Goal: Register for event/course

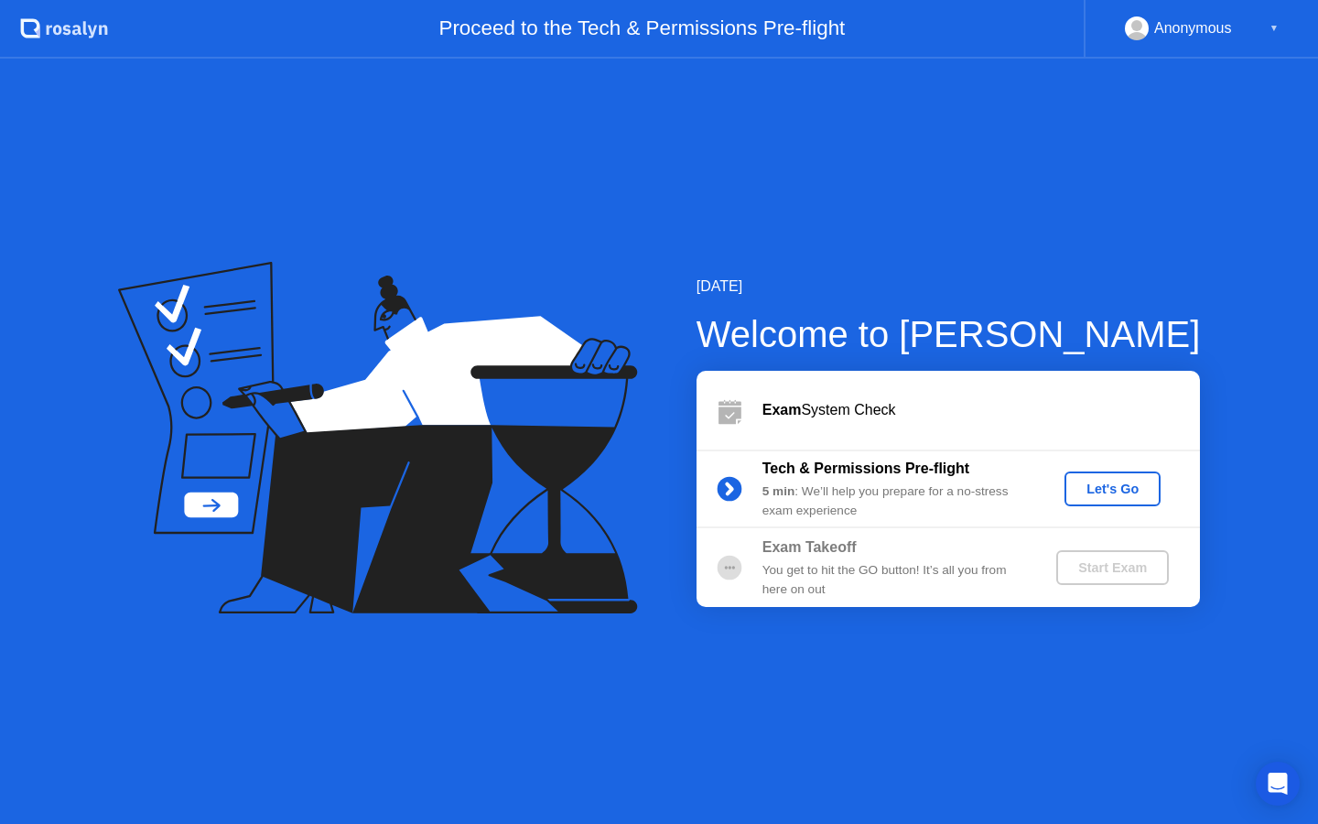
click at [1097, 487] on div "Let's Go" at bounding box center [1111, 488] width 81 height 15
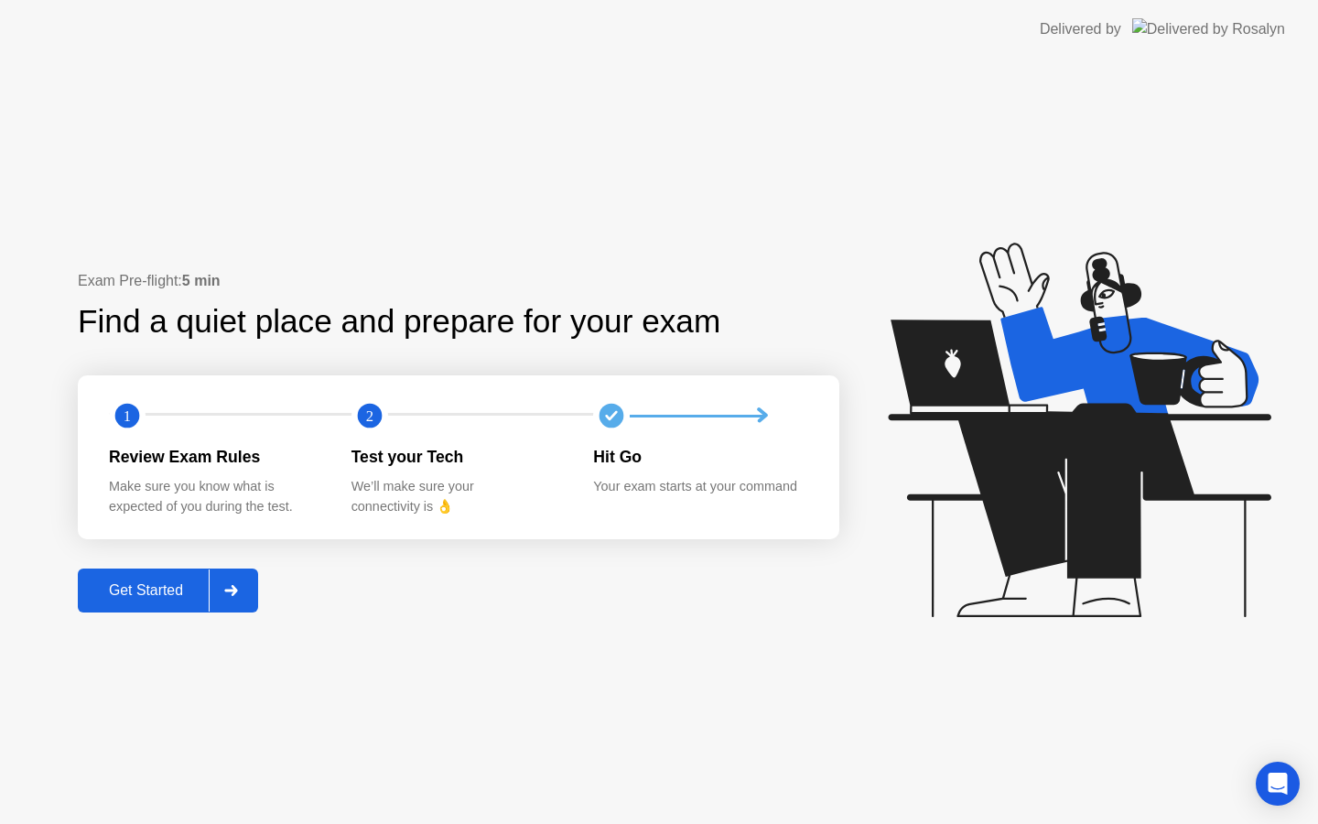
click at [156, 590] on div "Get Started" at bounding box center [145, 590] width 125 height 16
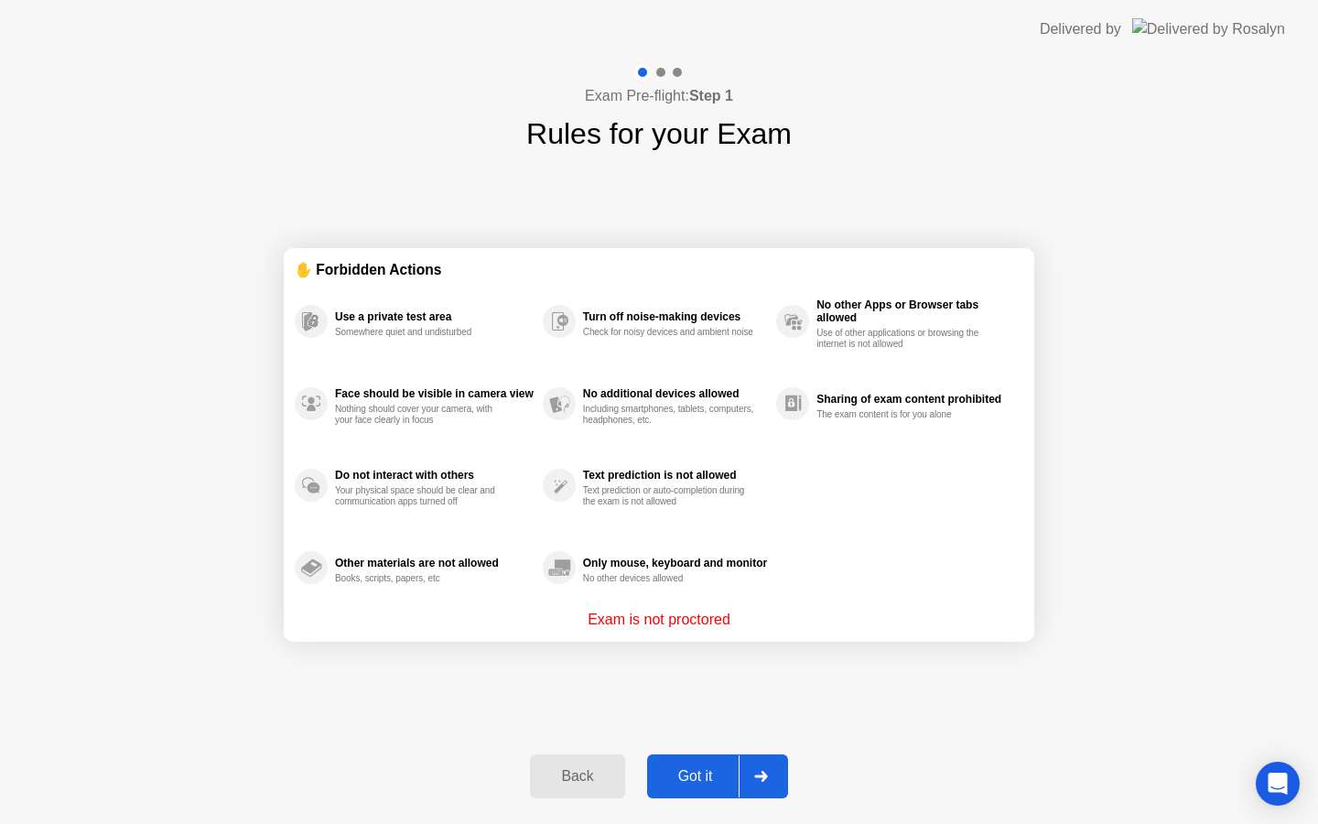
click at [682, 774] on div "Got it" at bounding box center [695, 776] width 86 height 16
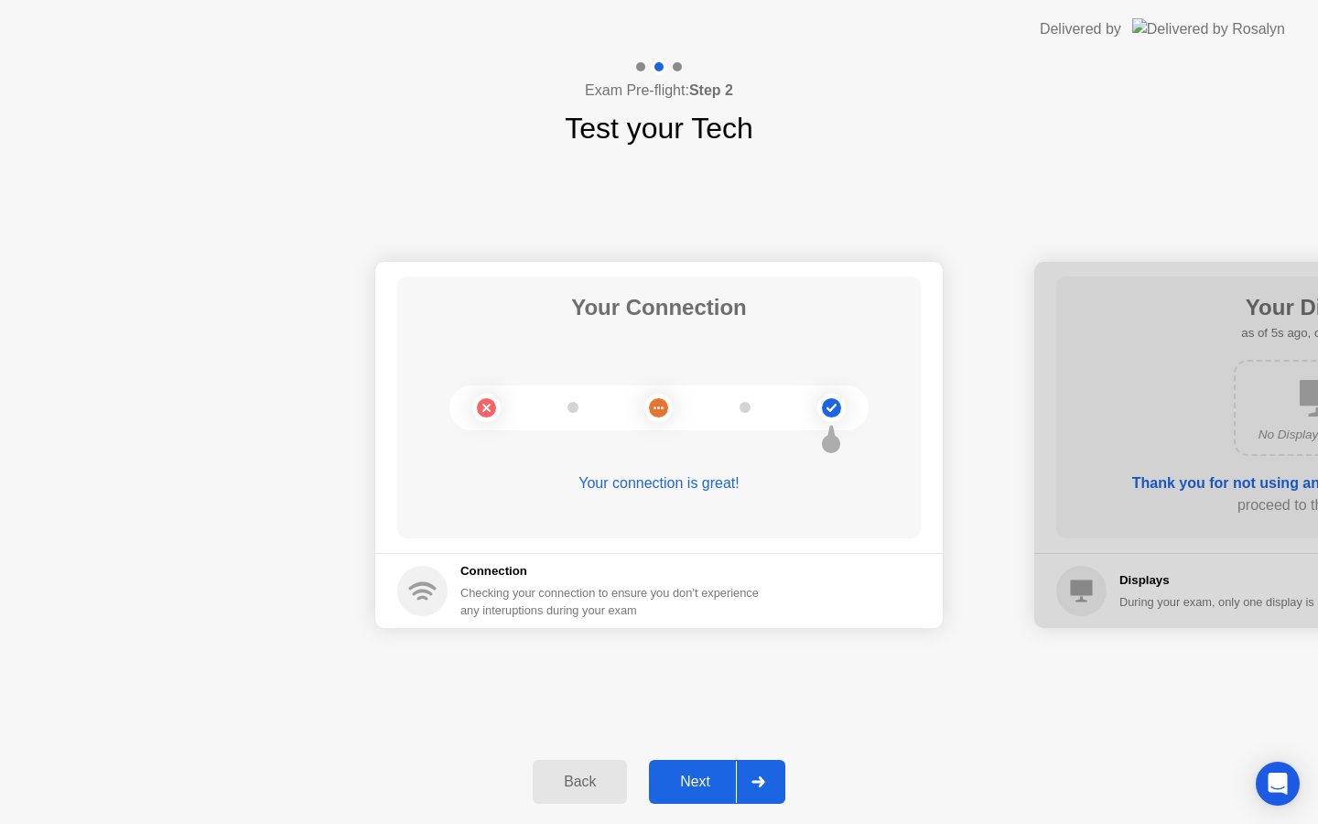
click at [696, 775] on div "Next" at bounding box center [694, 781] width 81 height 16
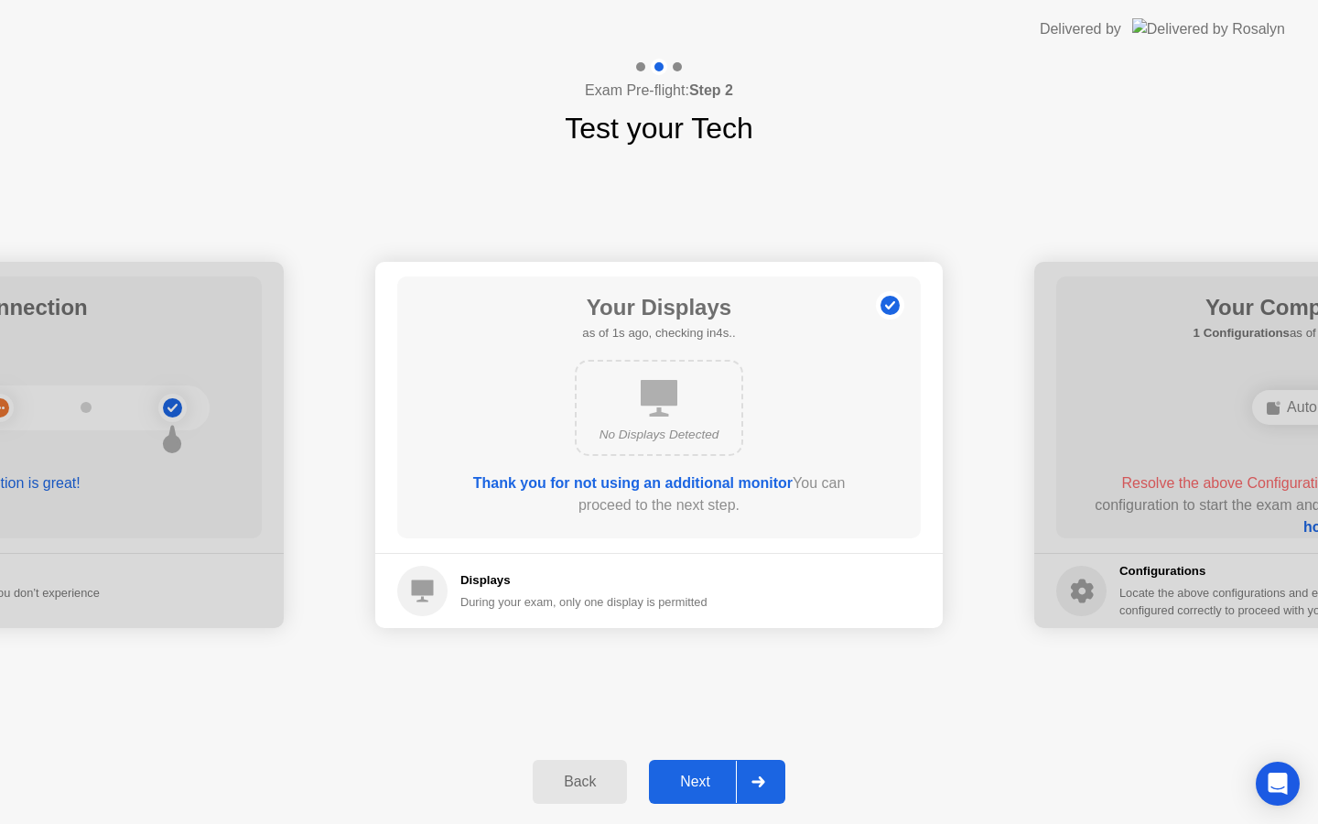
click at [695, 780] on div "Next" at bounding box center [694, 781] width 81 height 16
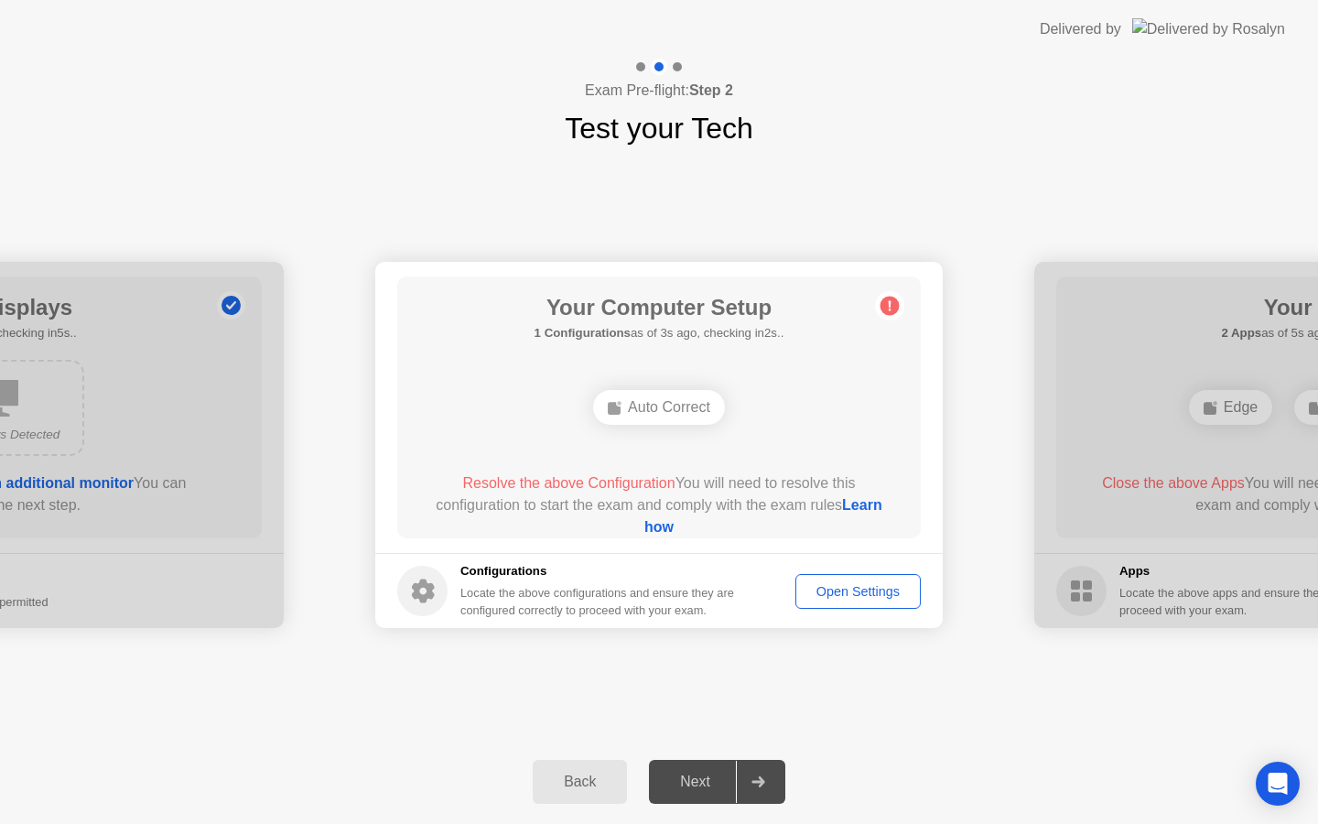
click at [662, 535] on div "Resolve the above Configuration You will need to resolve this configuration to …" at bounding box center [659, 505] width 471 height 66
click at [663, 531] on link "Learn how" at bounding box center [763, 516] width 238 height 38
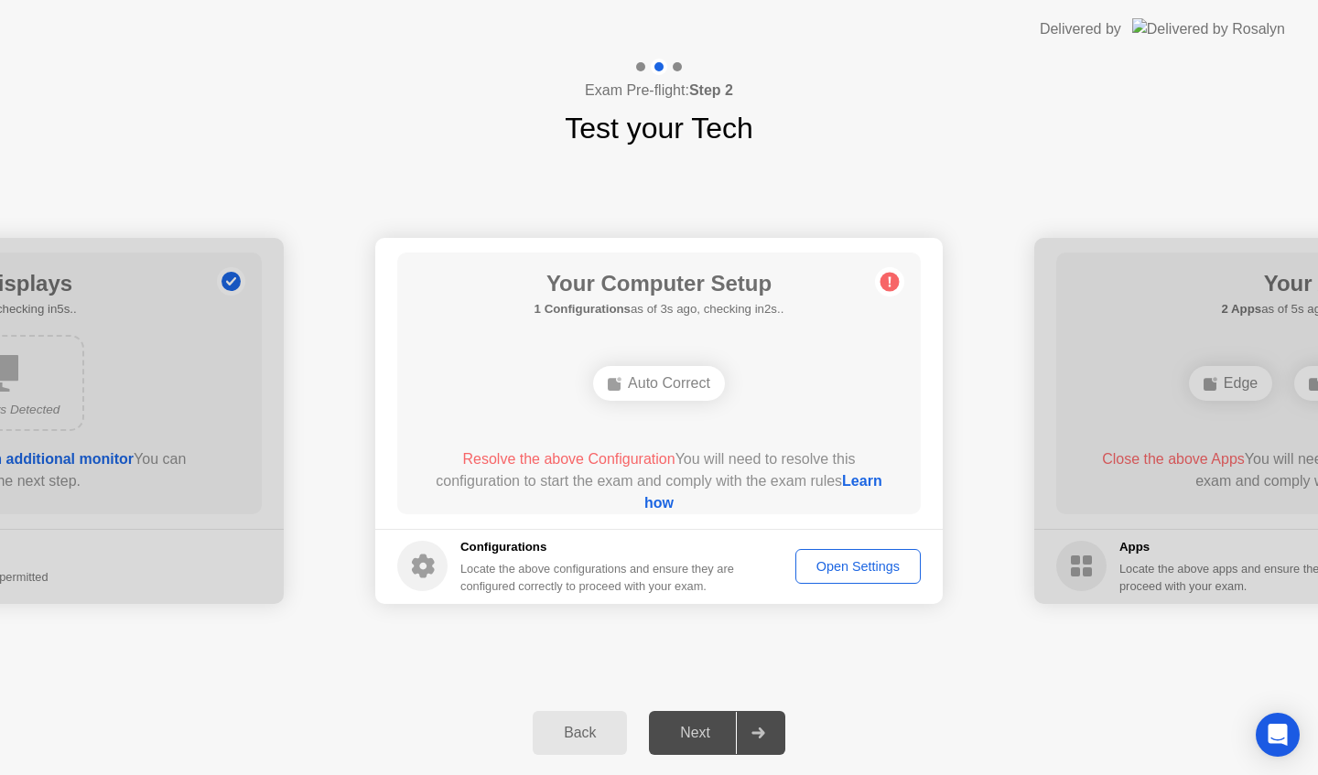
click at [854, 567] on div "Open Settings" at bounding box center [858, 566] width 113 height 15
click at [843, 582] on button "Open Settings" at bounding box center [857, 566] width 125 height 35
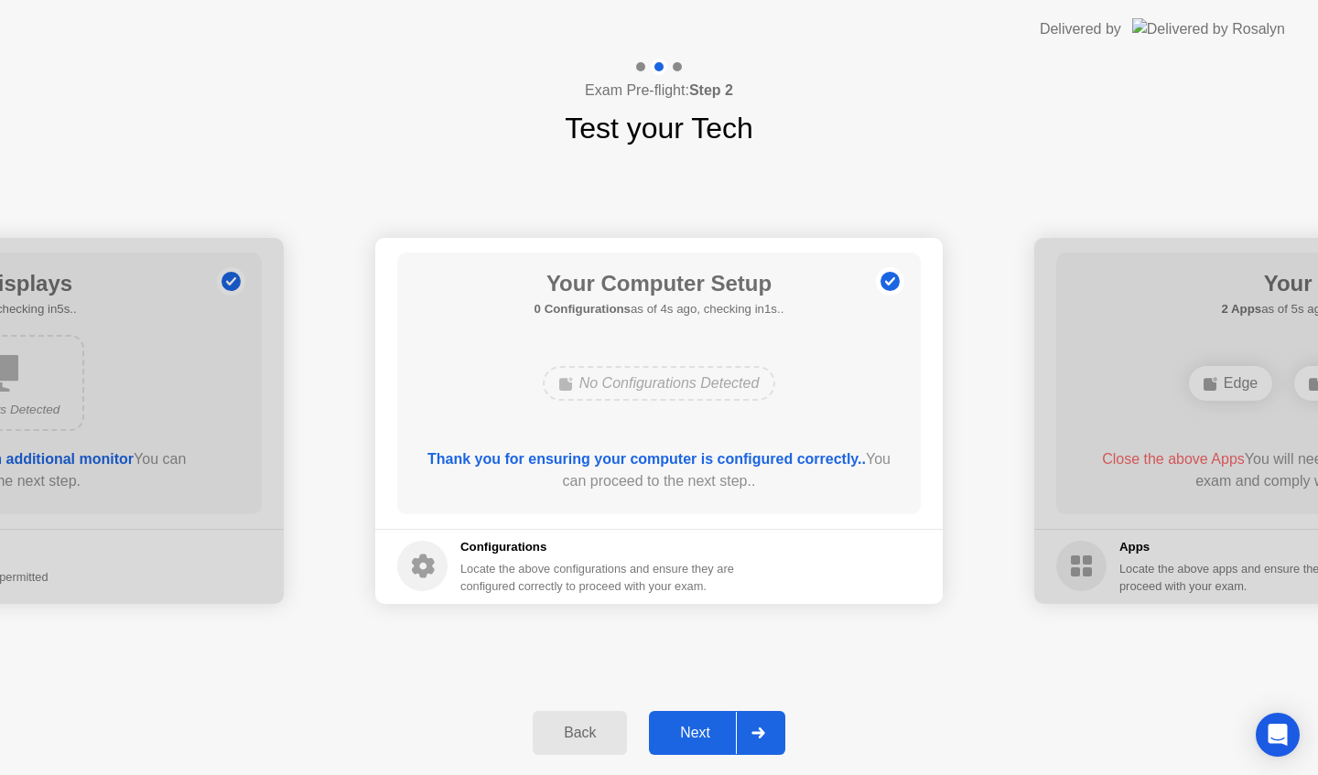
click at [699, 718] on button "Next" at bounding box center [717, 733] width 136 height 44
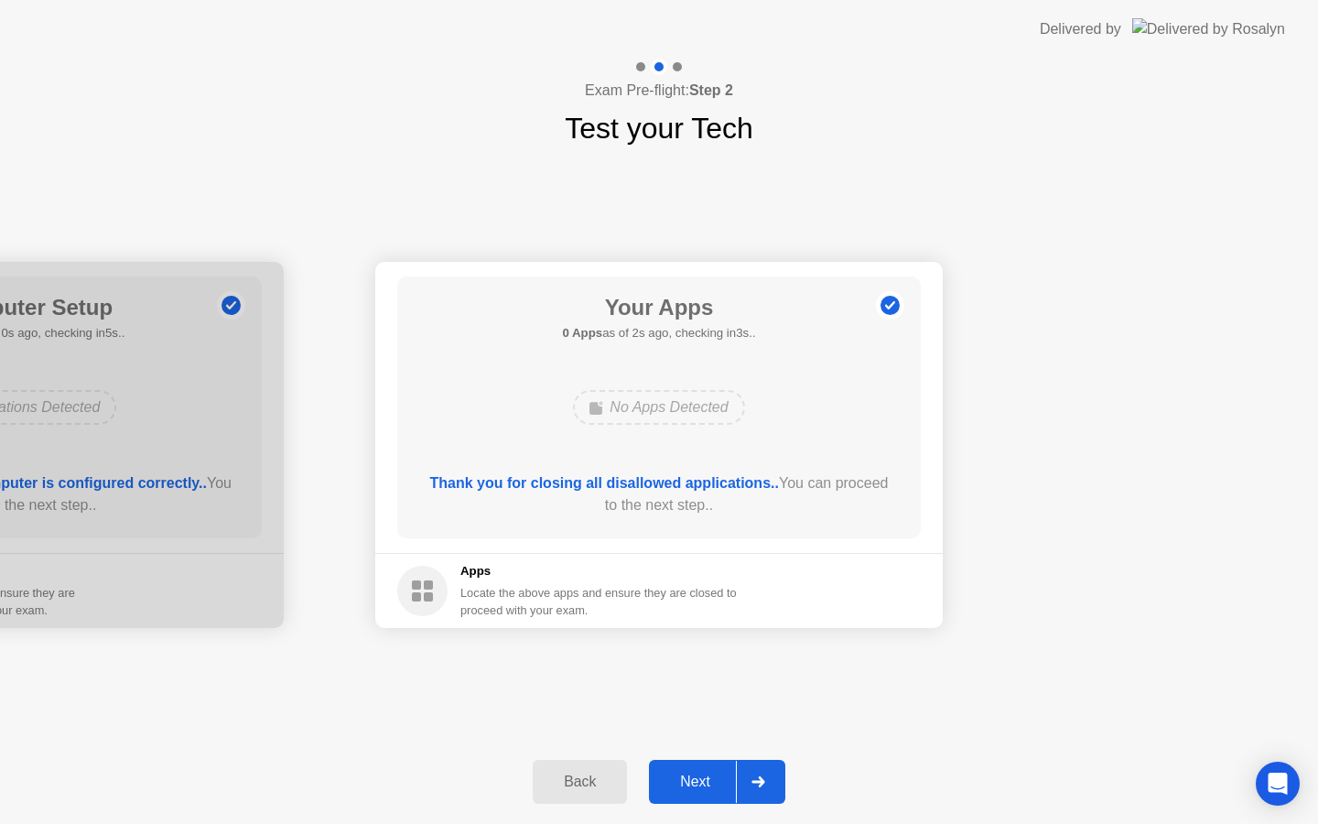
click at [706, 773] on div "Next" at bounding box center [694, 781] width 81 height 16
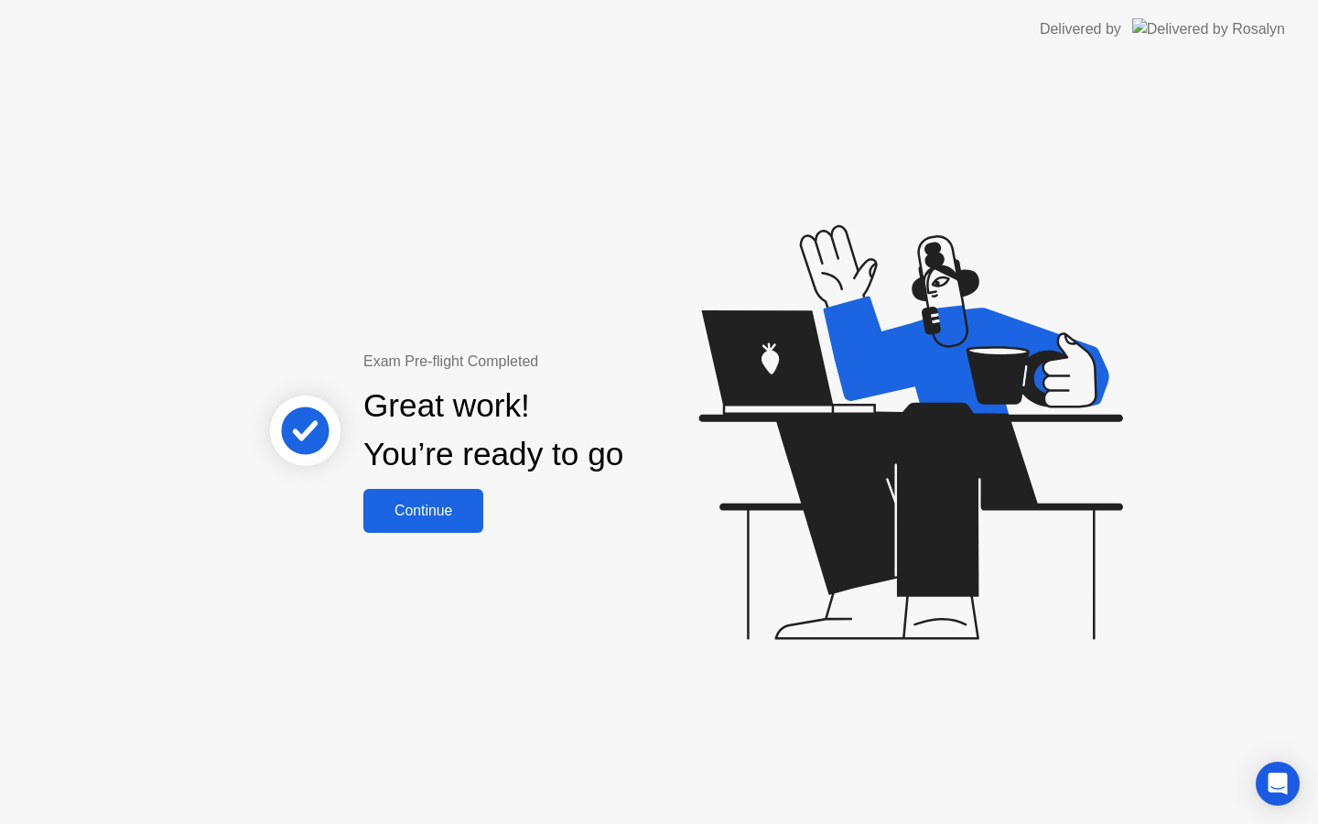
click at [452, 522] on button "Continue" at bounding box center [423, 511] width 120 height 44
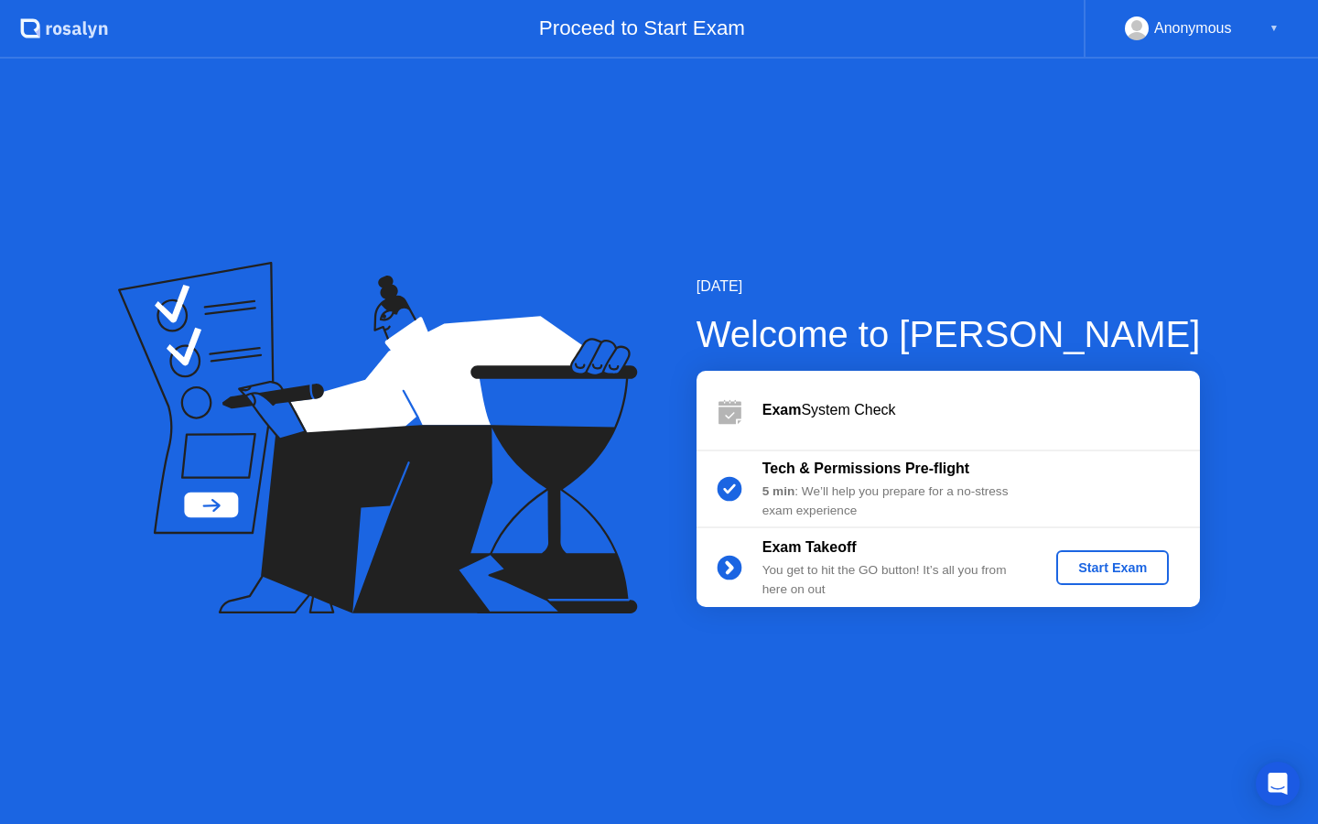
click at [1118, 575] on div "Start Exam" at bounding box center [1112, 567] width 98 height 15
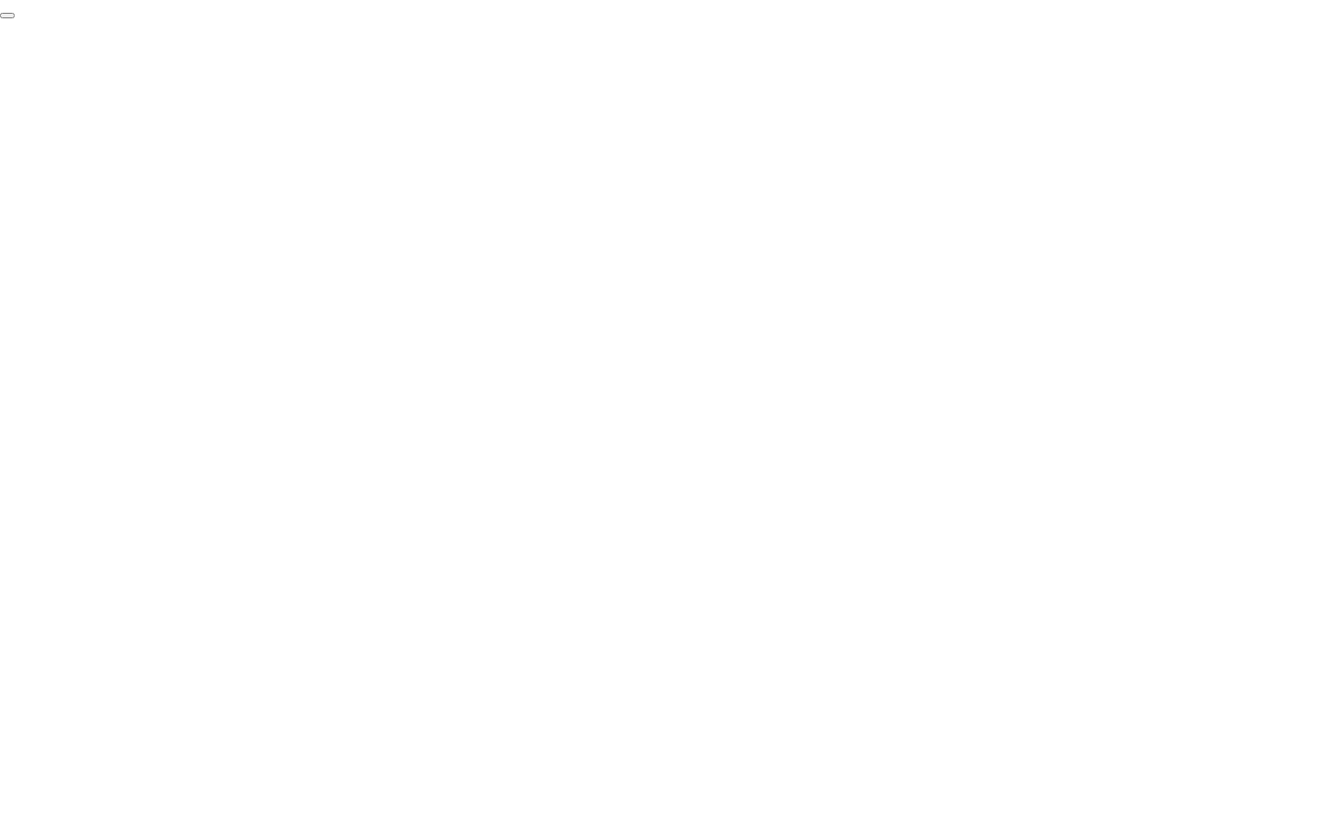
click div "End Proctoring Session"
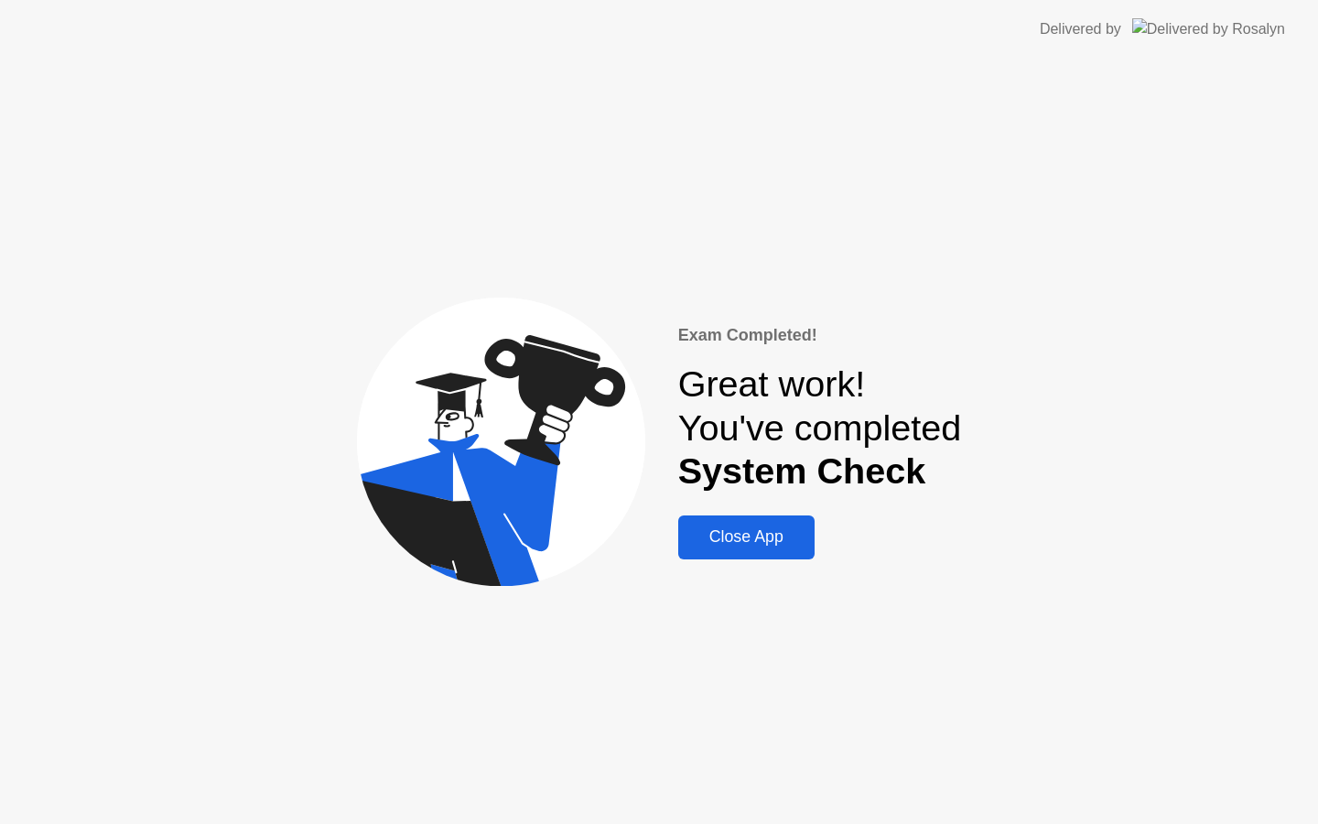
click at [767, 538] on div "Close App" at bounding box center [746, 536] width 125 height 19
